Goal: Transaction & Acquisition: Purchase product/service

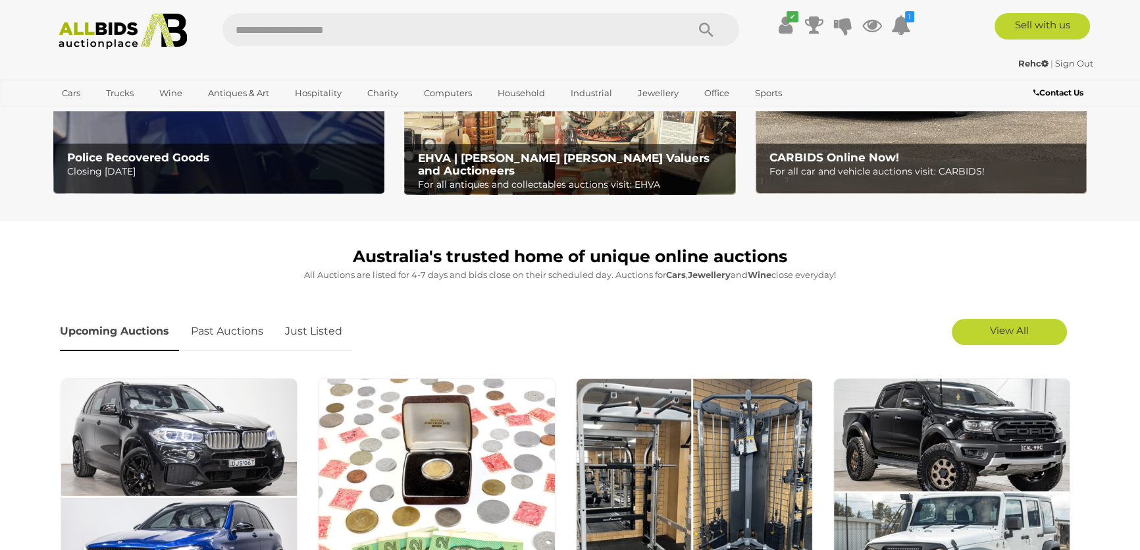
scroll to position [59, 0]
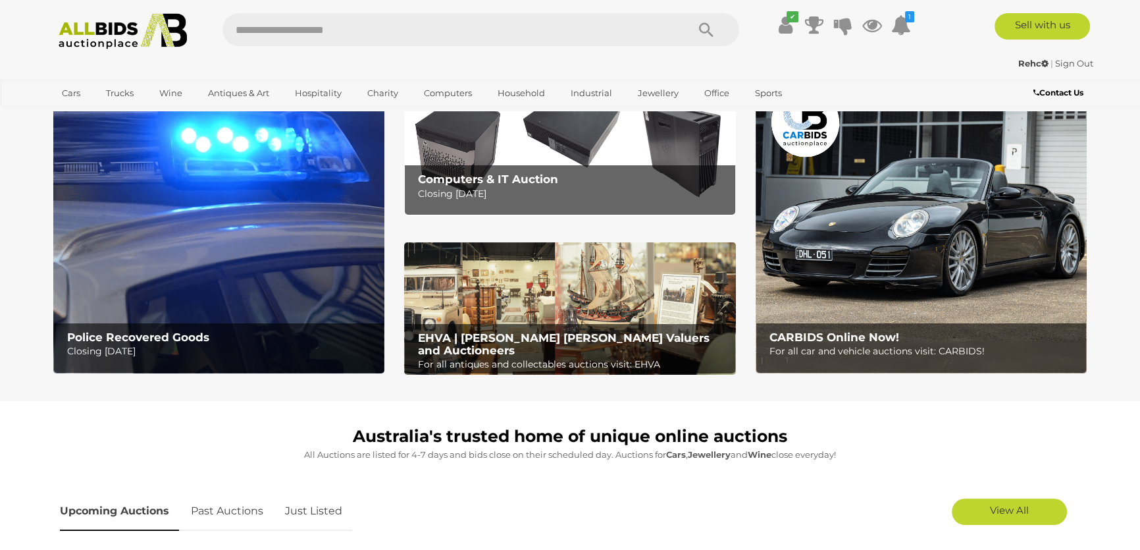
click at [249, 237] on img at bounding box center [218, 228] width 331 height 290
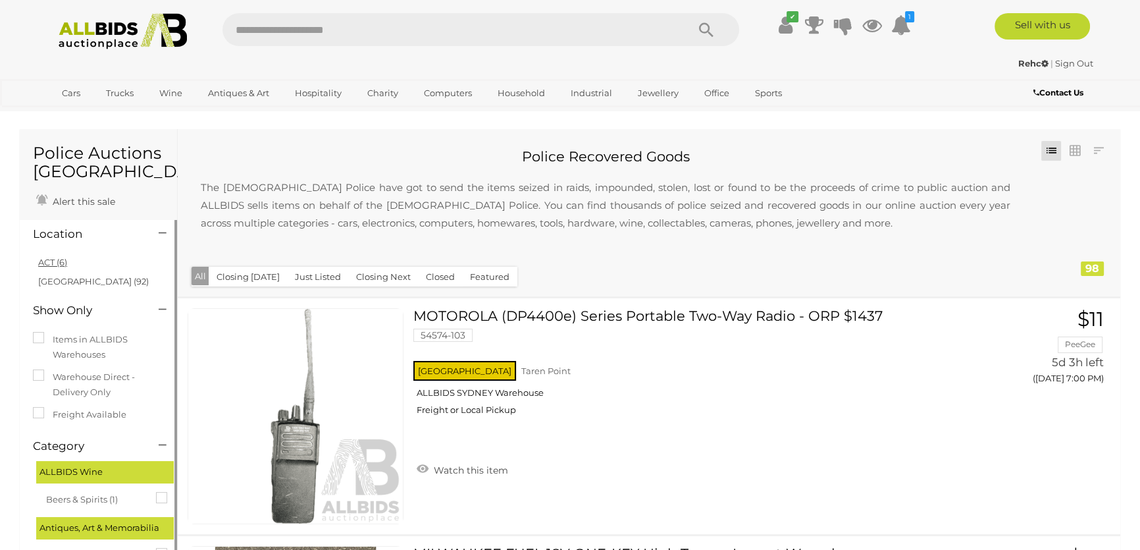
click at [49, 262] on link "ACT (6)" at bounding box center [52, 262] width 29 height 11
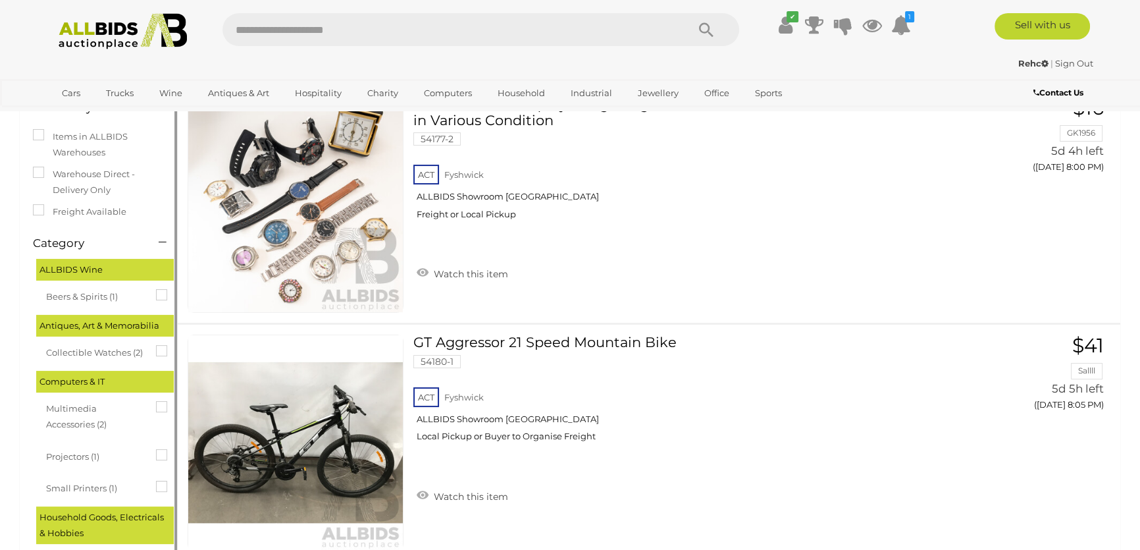
scroll to position [59, 0]
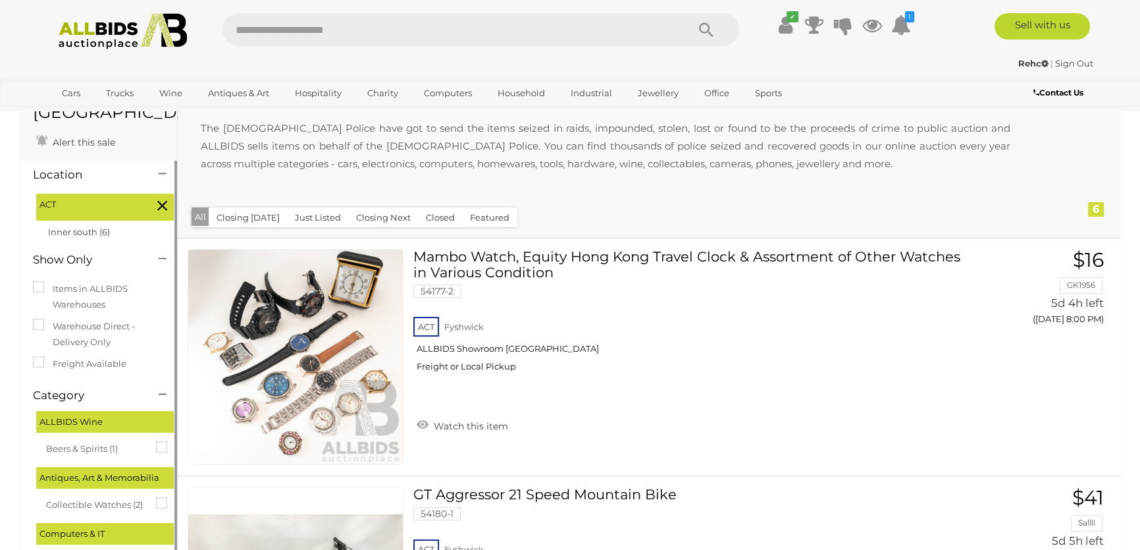
click at [166, 202] on icon at bounding box center [162, 205] width 10 height 17
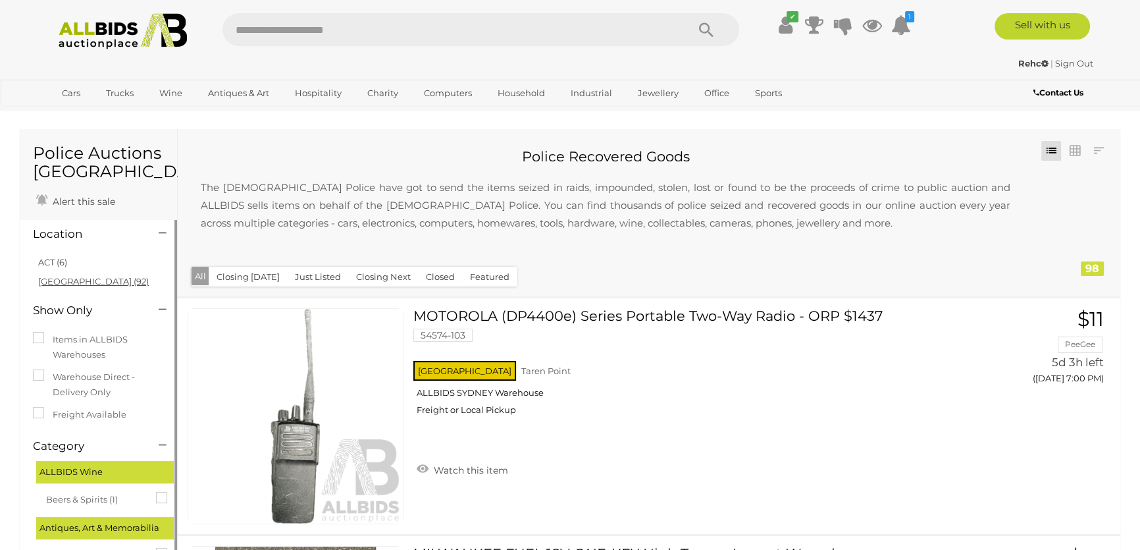
click at [46, 281] on link "[GEOGRAPHIC_DATA] (92)" at bounding box center [93, 281] width 111 height 11
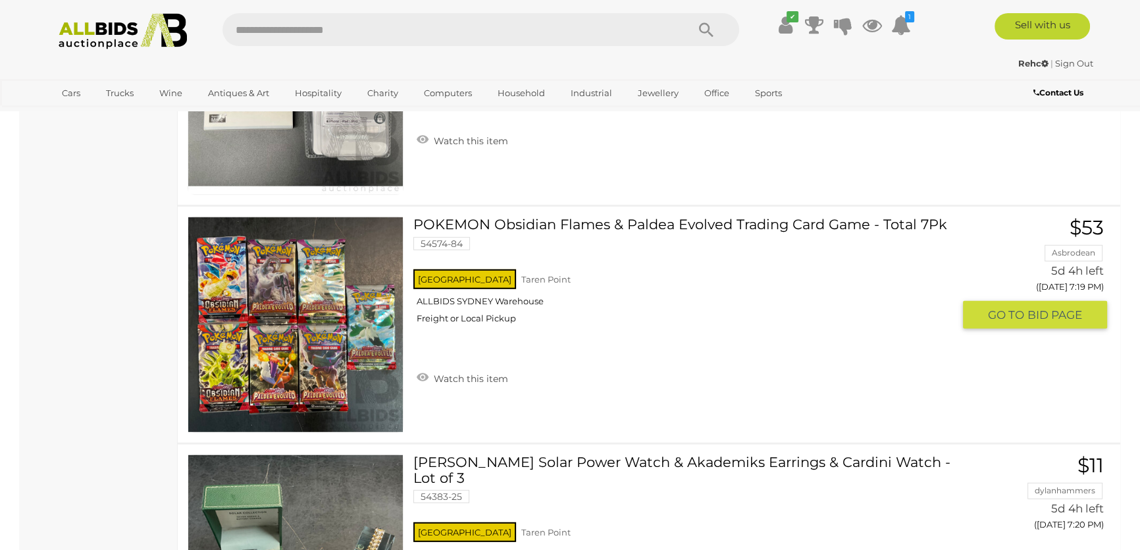
scroll to position [4608, 0]
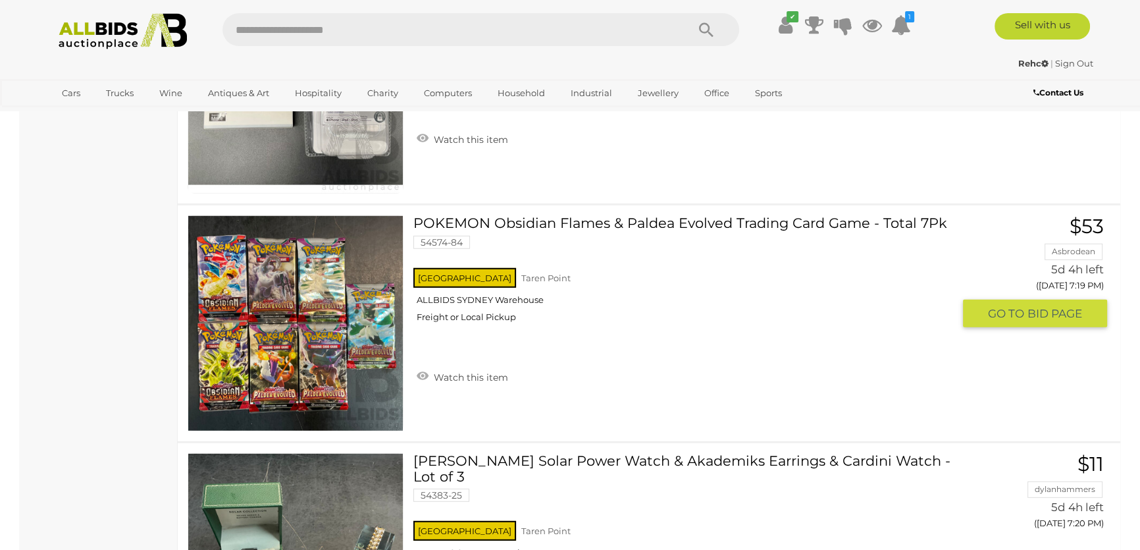
click at [335, 334] on img at bounding box center [295, 323] width 215 height 215
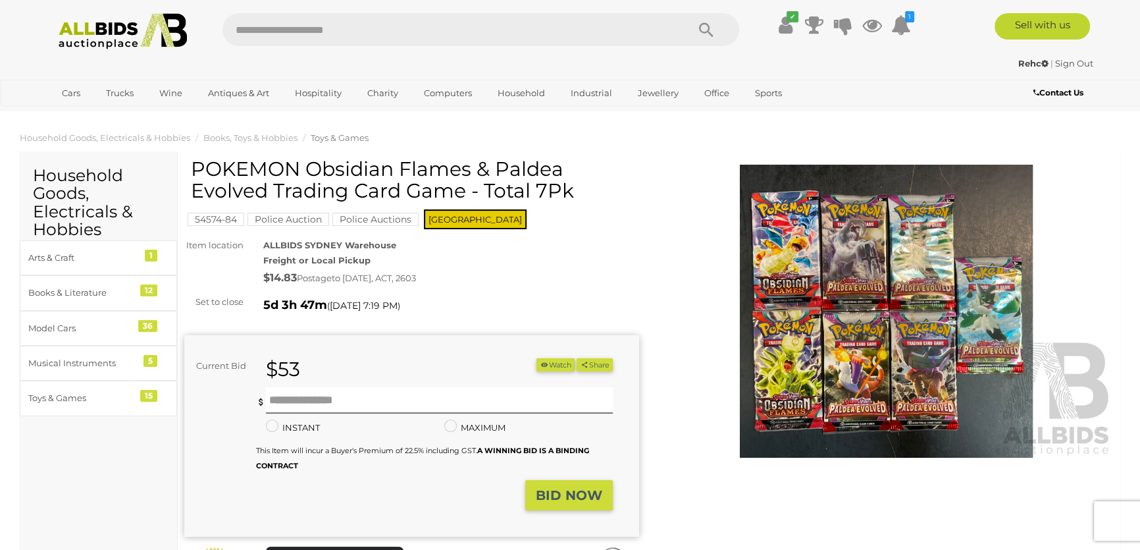
click at [829, 299] on img at bounding box center [886, 311] width 455 height 293
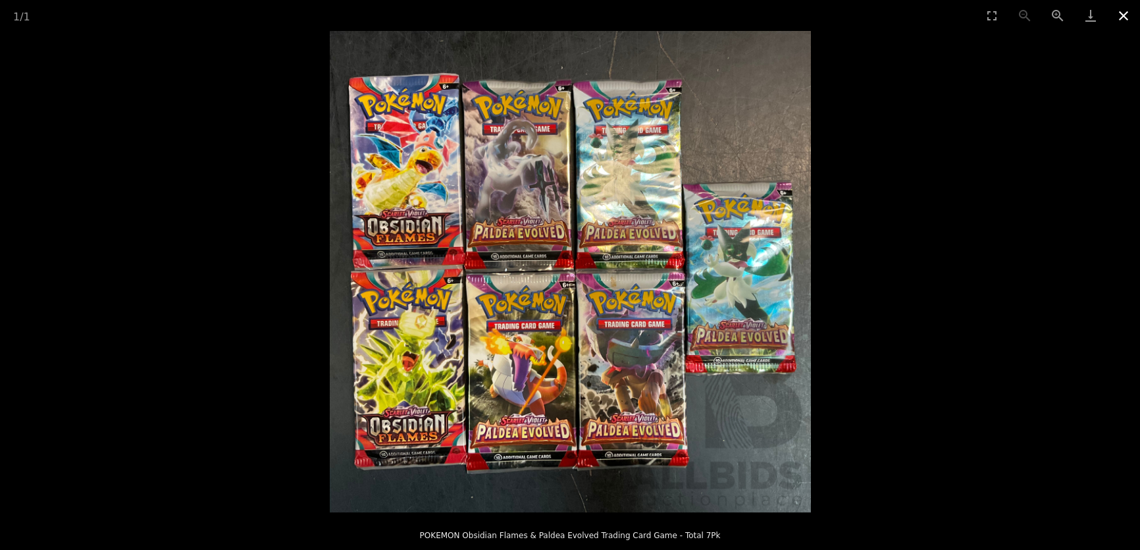
click at [1126, 16] on button "Close gallery" at bounding box center [1123, 15] width 33 height 31
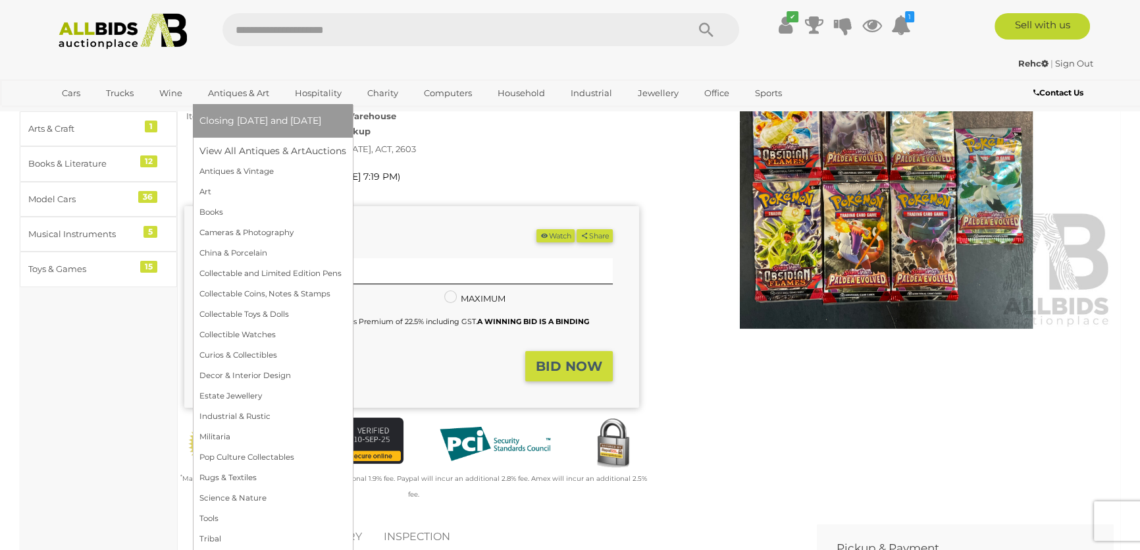
scroll to position [179, 0]
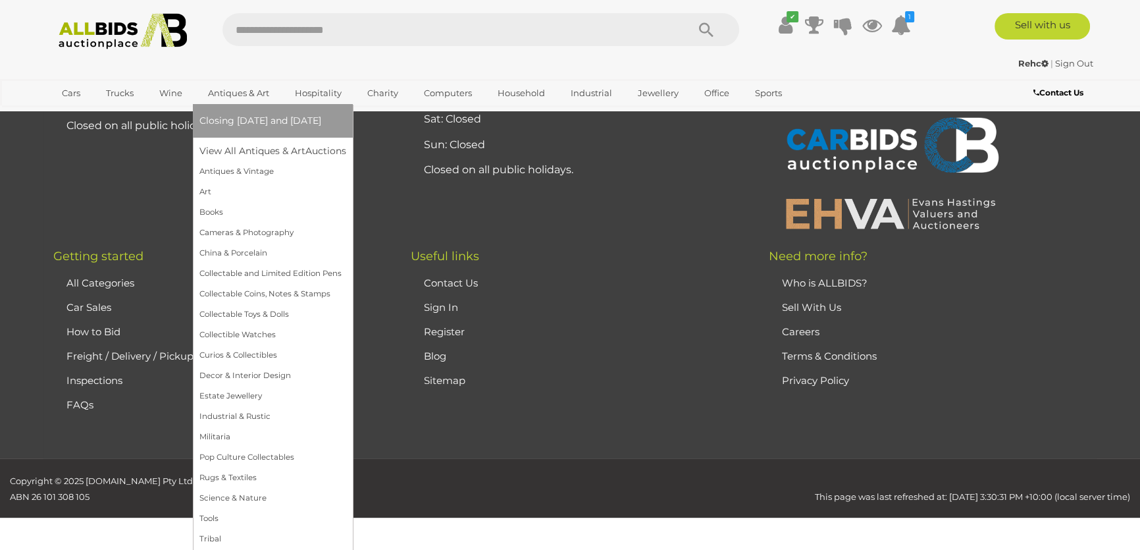
scroll to position [565, 0]
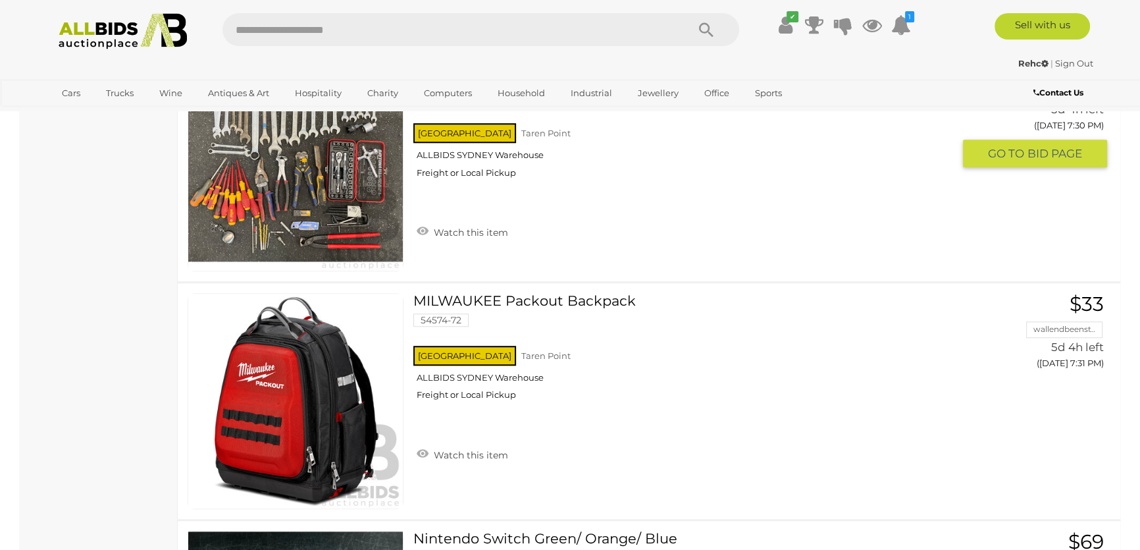
scroll to position [7732, 0]
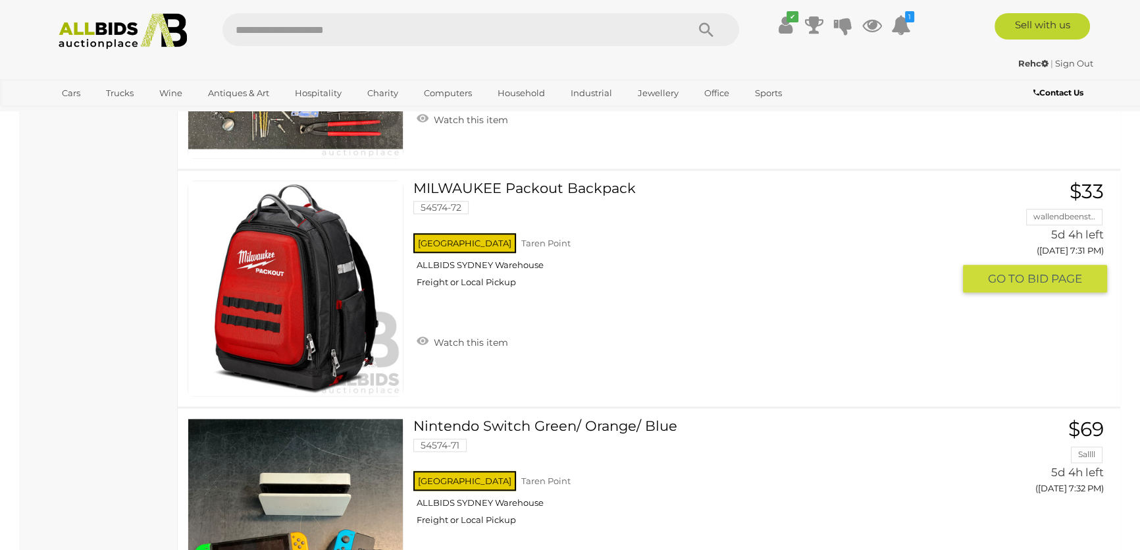
click at [314, 276] on link at bounding box center [296, 288] width 216 height 216
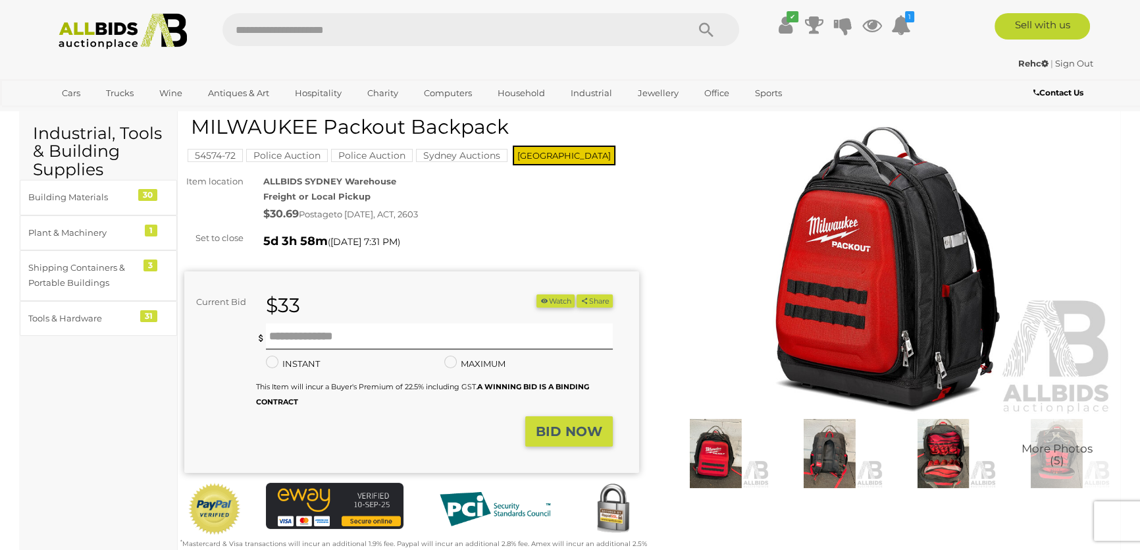
scroll to position [119, 0]
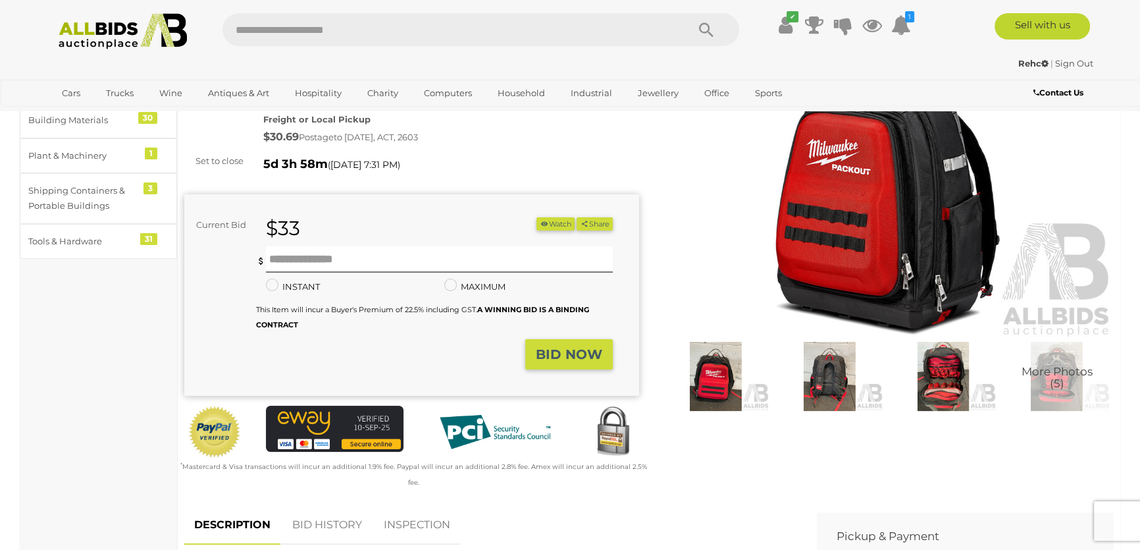
click at [953, 396] on img at bounding box center [943, 376] width 107 height 69
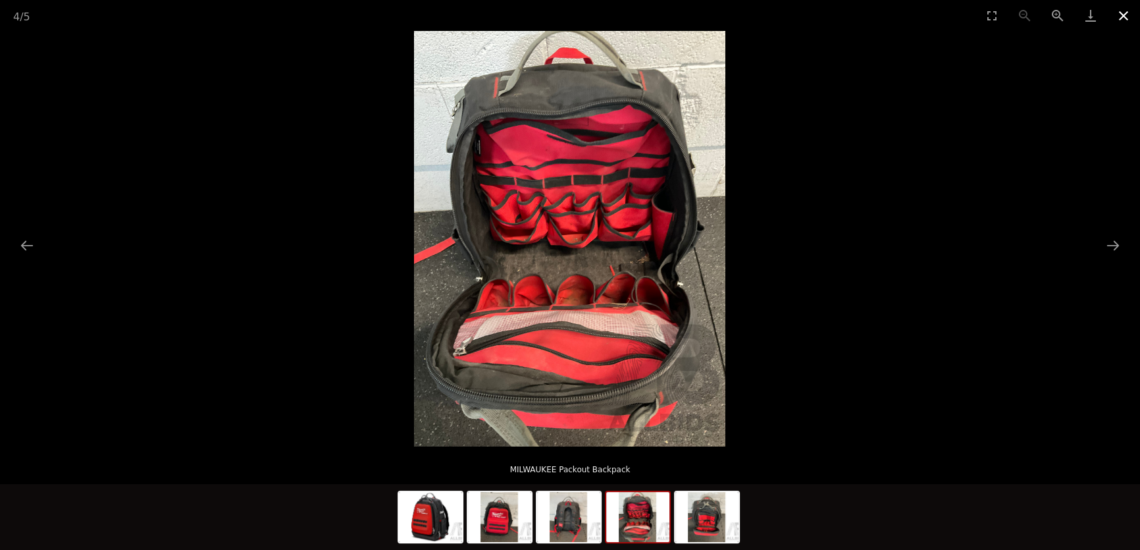
click at [1126, 16] on button "Close gallery" at bounding box center [1123, 15] width 33 height 31
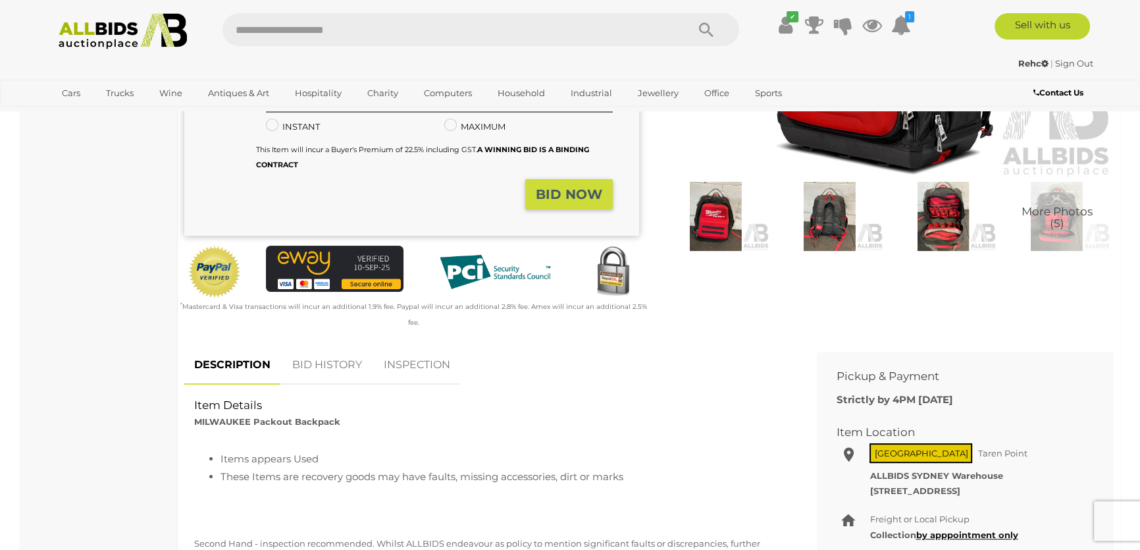
scroll to position [299, 0]
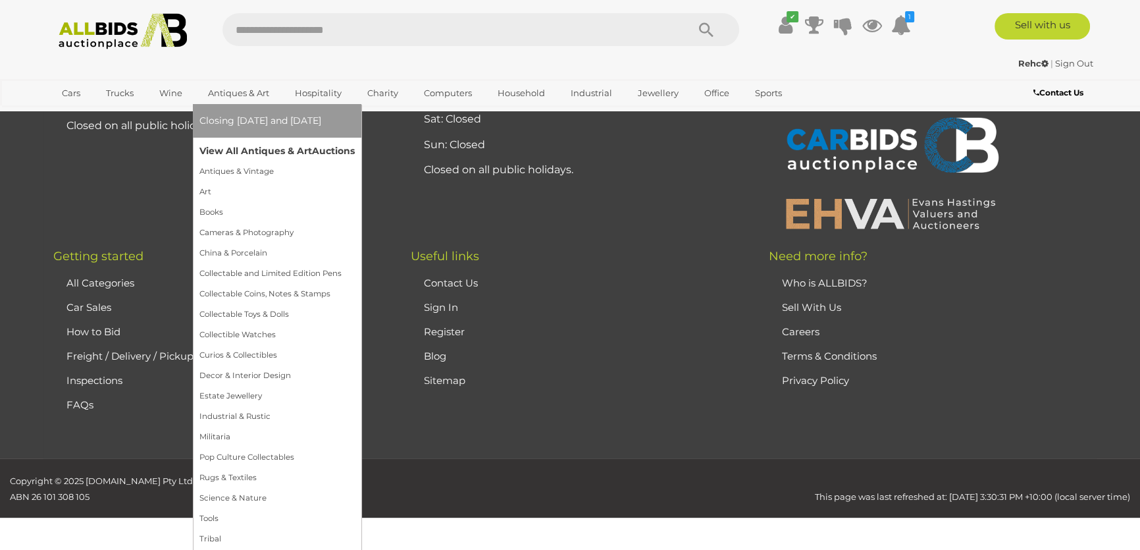
scroll to position [565, 0]
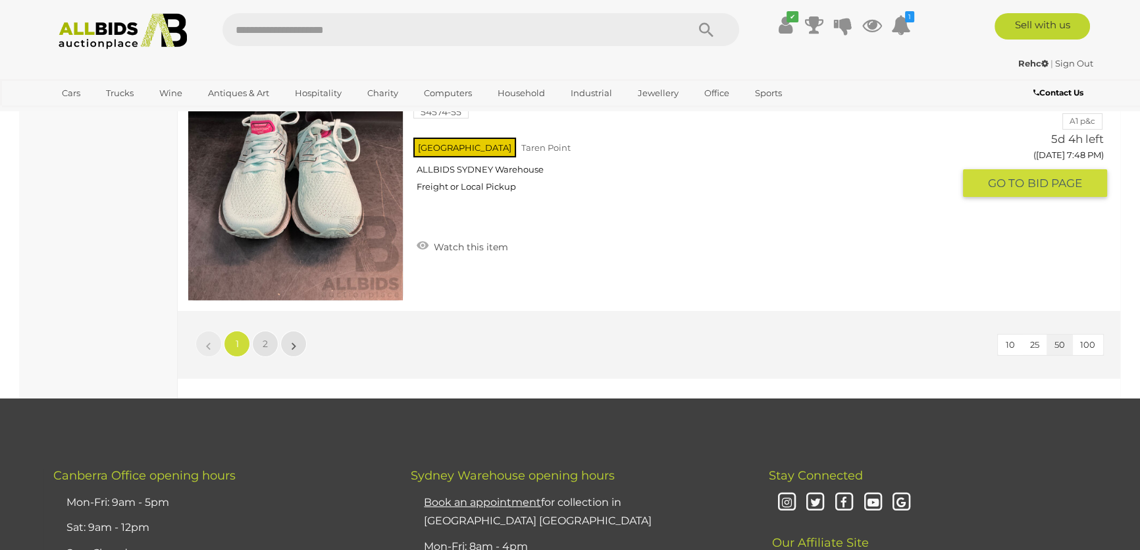
scroll to position [11896, 0]
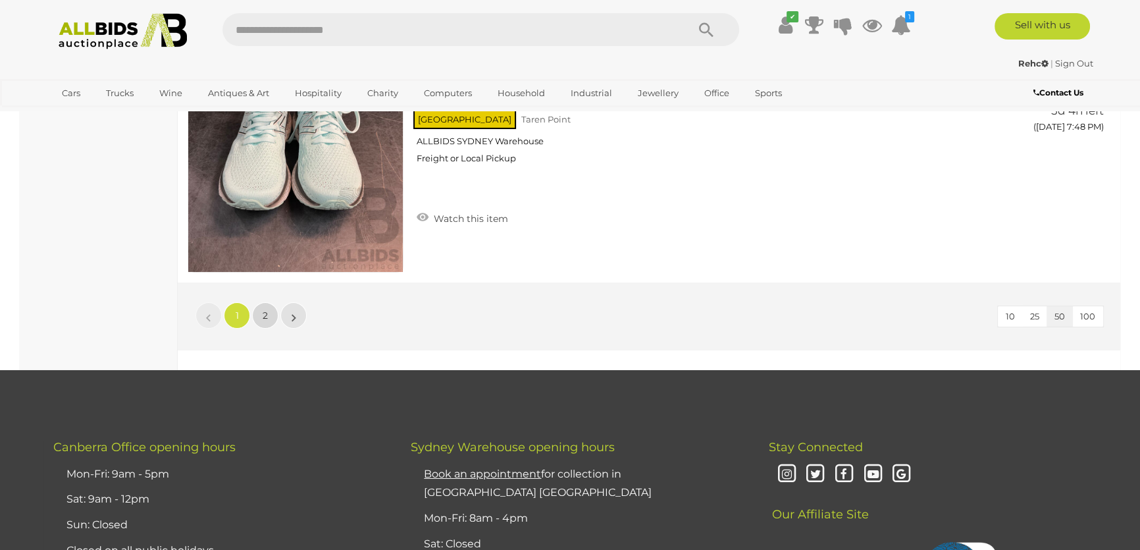
click at [264, 309] on span "2" at bounding box center [265, 315] width 5 height 12
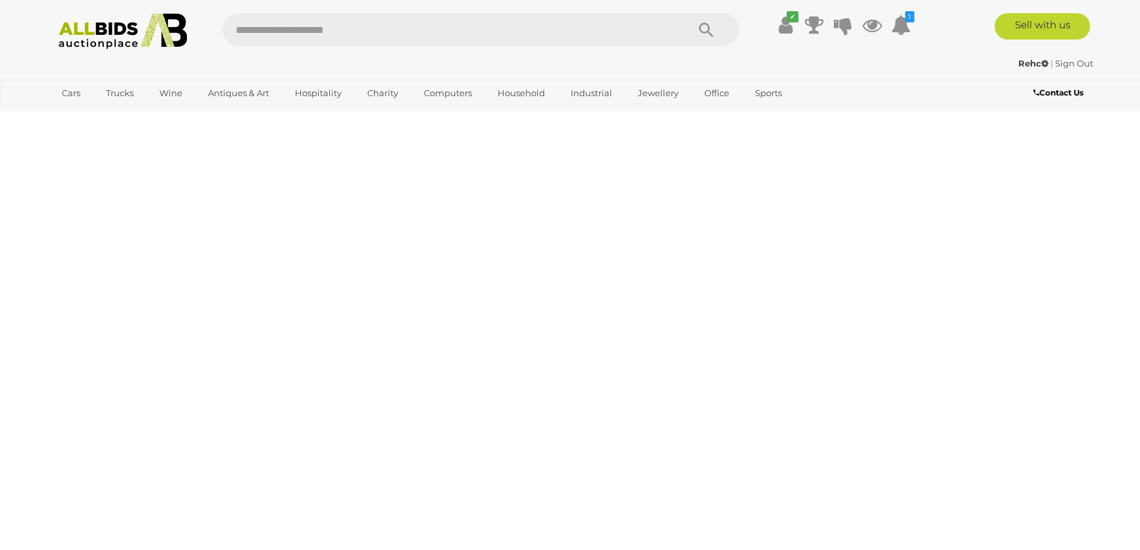
scroll to position [165, 0]
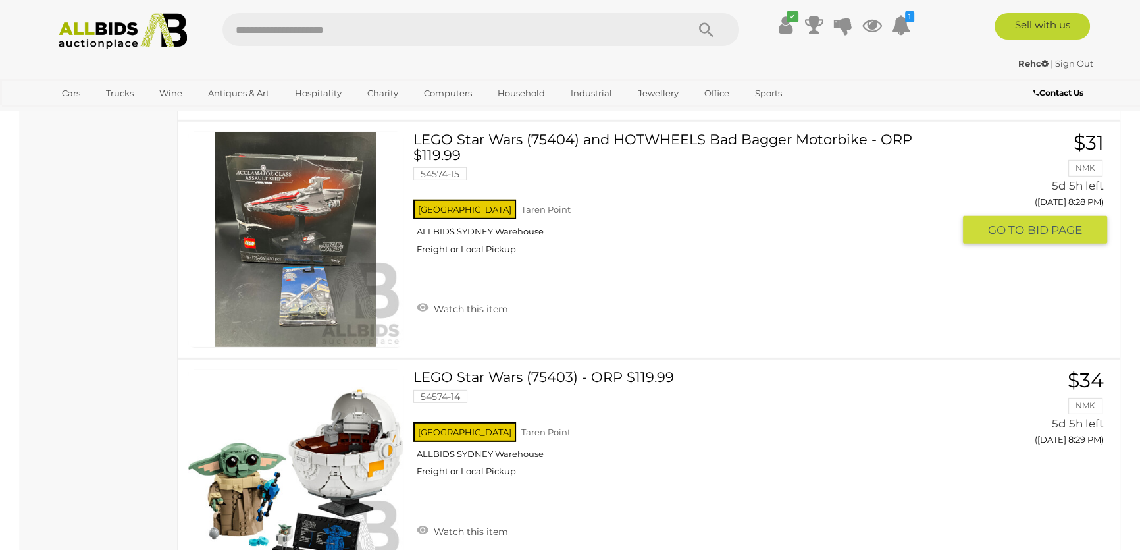
scroll to position [11295, 0]
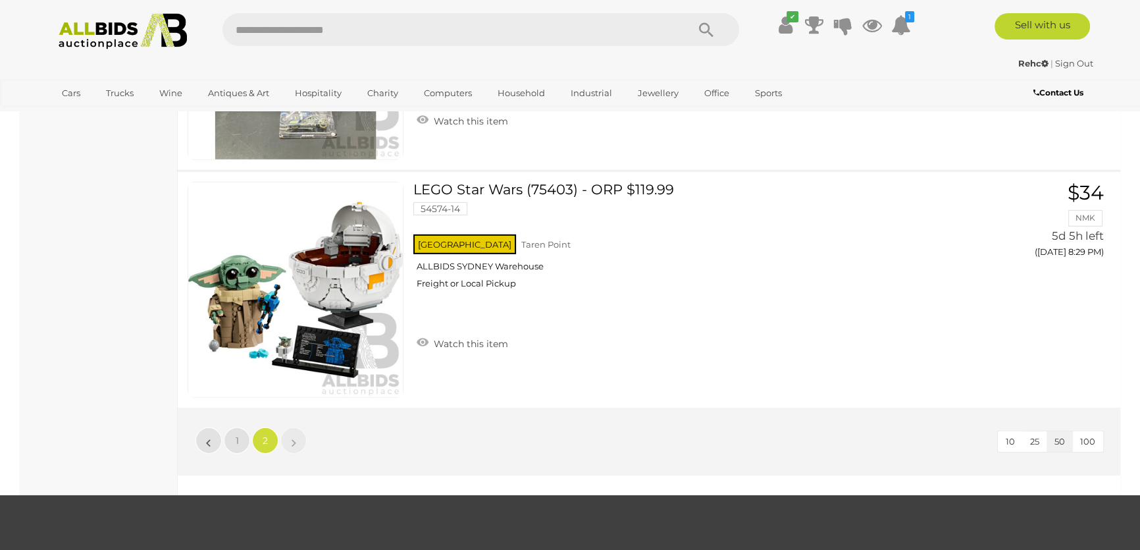
scroll to position [165, 0]
